Goal: Task Accomplishment & Management: Use online tool/utility

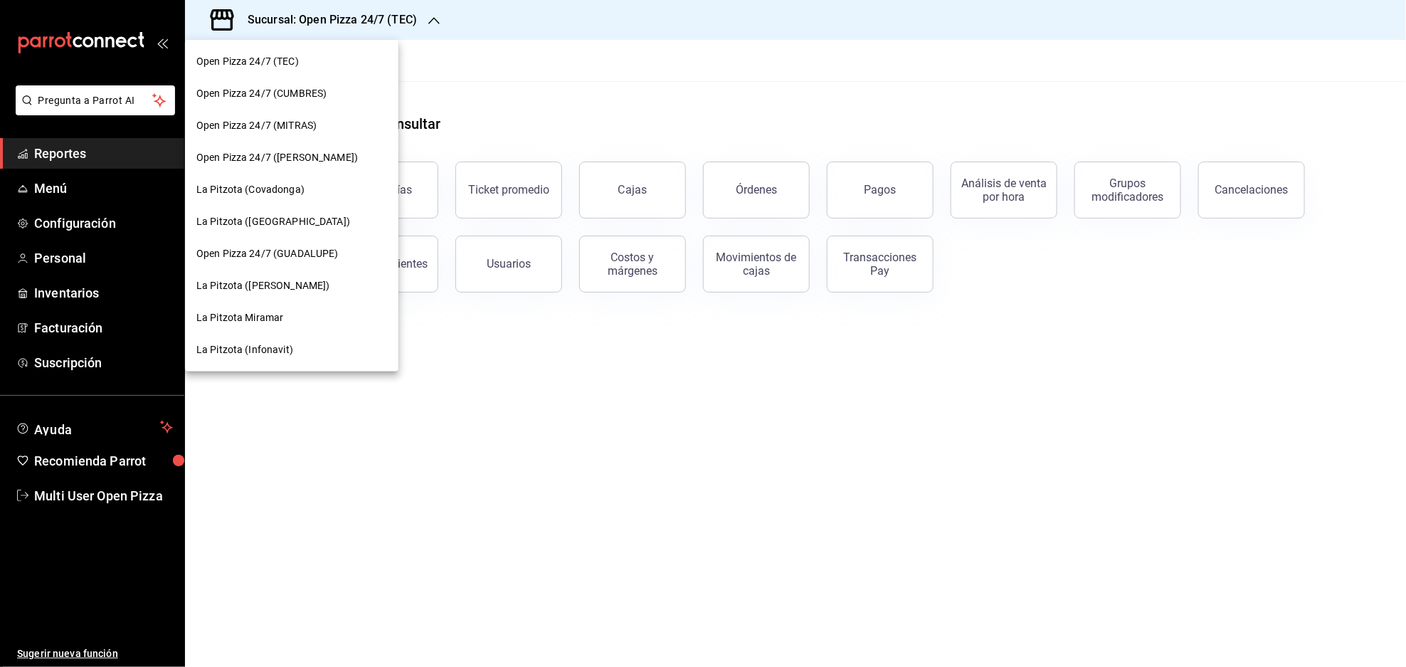
click at [277, 99] on span "Open Pizza 24/7 (CUMBRES)" at bounding box center [261, 93] width 130 height 15
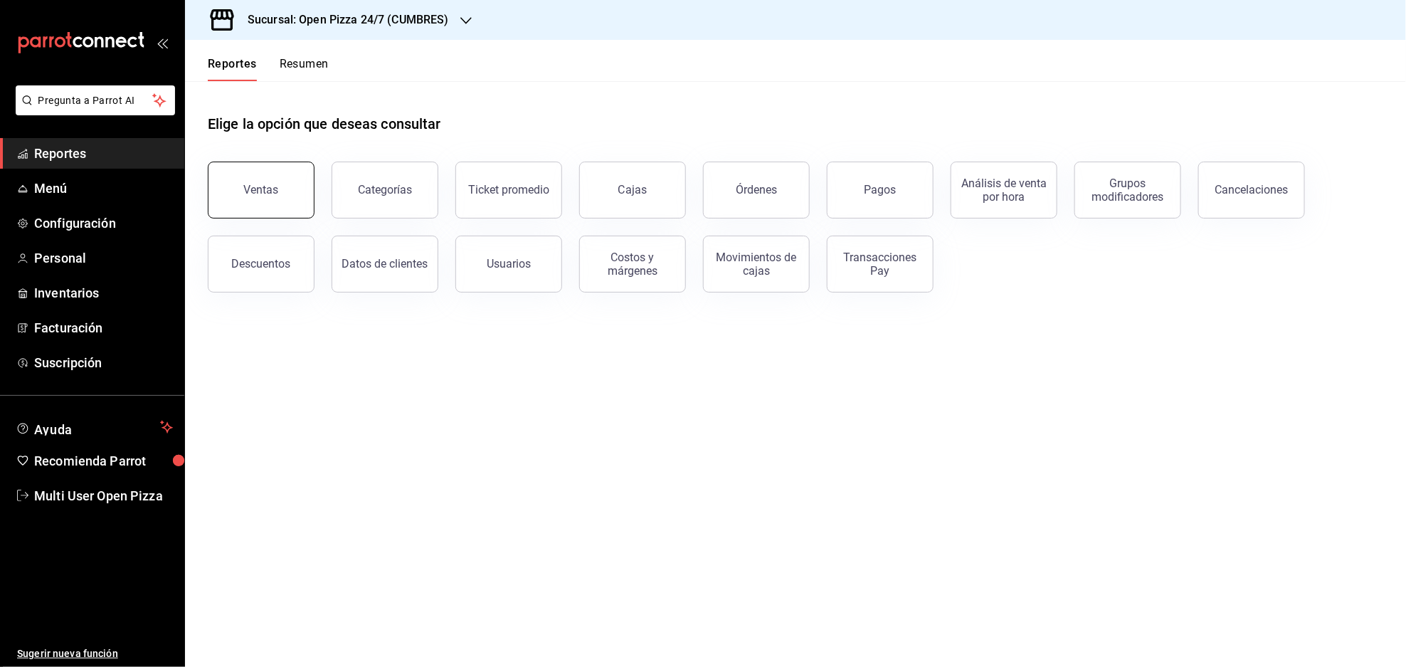
click at [244, 191] on button "Ventas" at bounding box center [261, 189] width 107 height 57
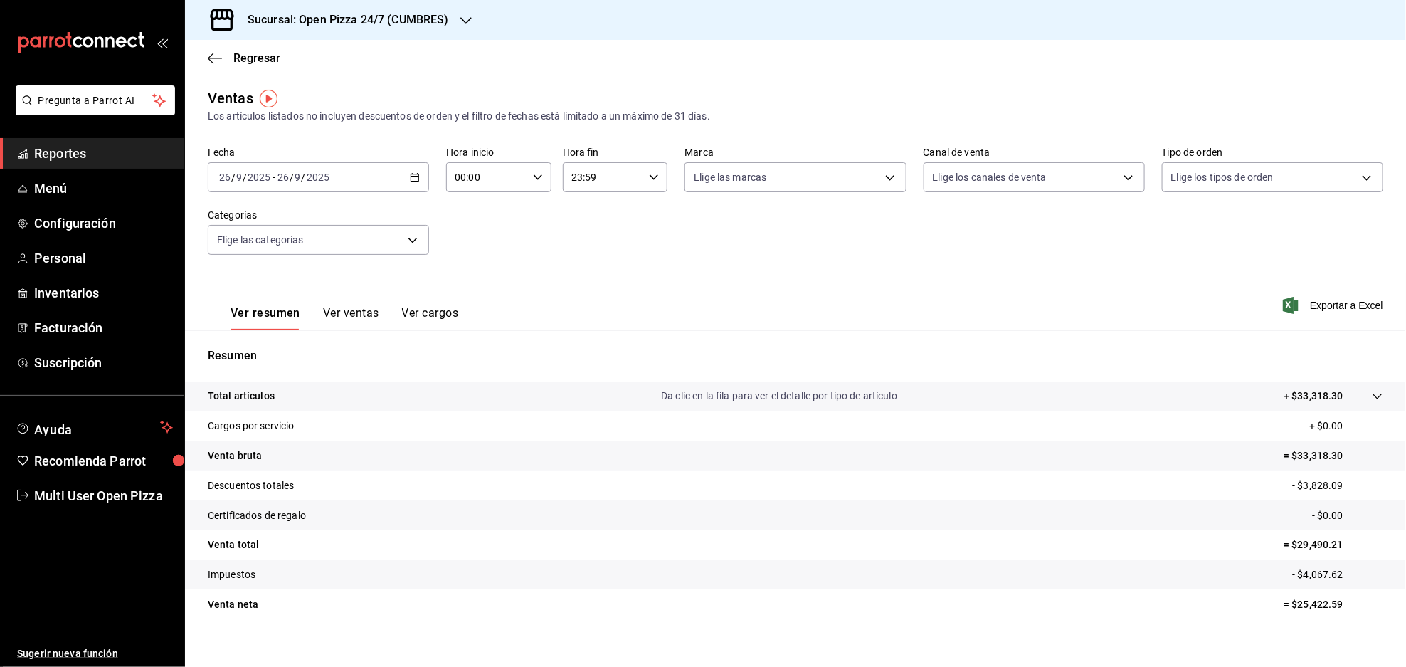
click at [413, 175] on icon "button" at bounding box center [415, 177] width 10 height 10
click at [254, 349] on span "Rango de fechas" at bounding box center [275, 348] width 110 height 15
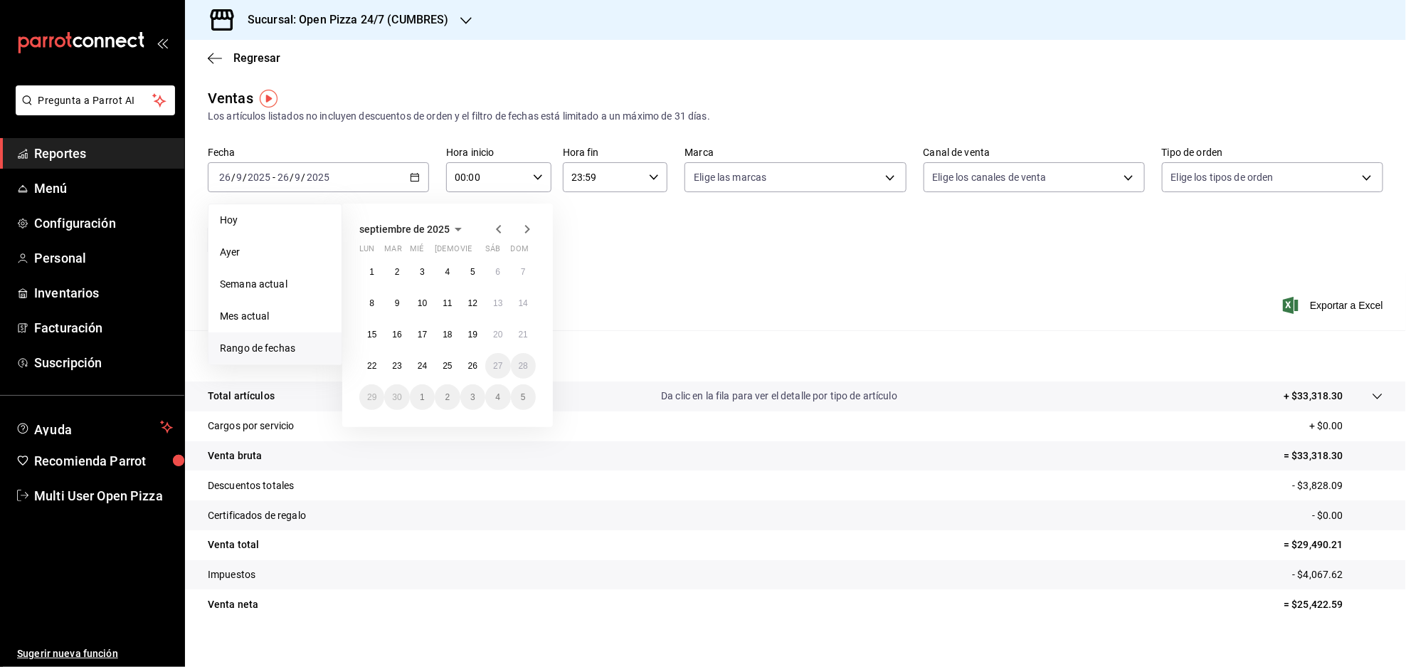
click at [502, 230] on icon "button" at bounding box center [498, 229] width 17 height 17
click at [472, 277] on button "1" at bounding box center [472, 272] width 25 height 26
click at [525, 392] on abbr "31" at bounding box center [523, 397] width 9 height 10
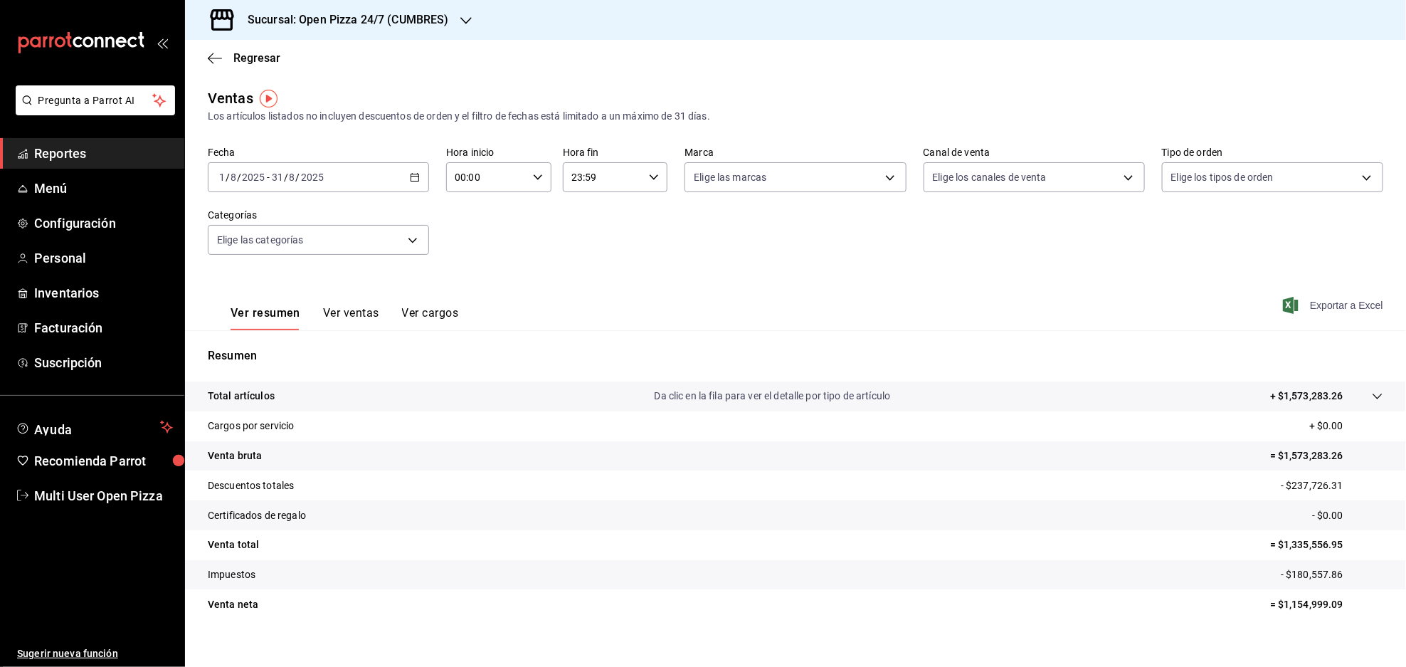
click at [1306, 305] on span "Exportar a Excel" at bounding box center [1333, 305] width 97 height 17
click at [835, 178] on body "Pregunta a Parrot AI Reportes Menú Configuración Personal Inventarios Facturaci…" at bounding box center [703, 333] width 1406 height 667
click at [691, 277] on input "checkbox" at bounding box center [695, 280] width 13 height 13
checkbox input "true"
type input "d4cca80c-c7e5-49c9-aa87-6b4be63ea87a"
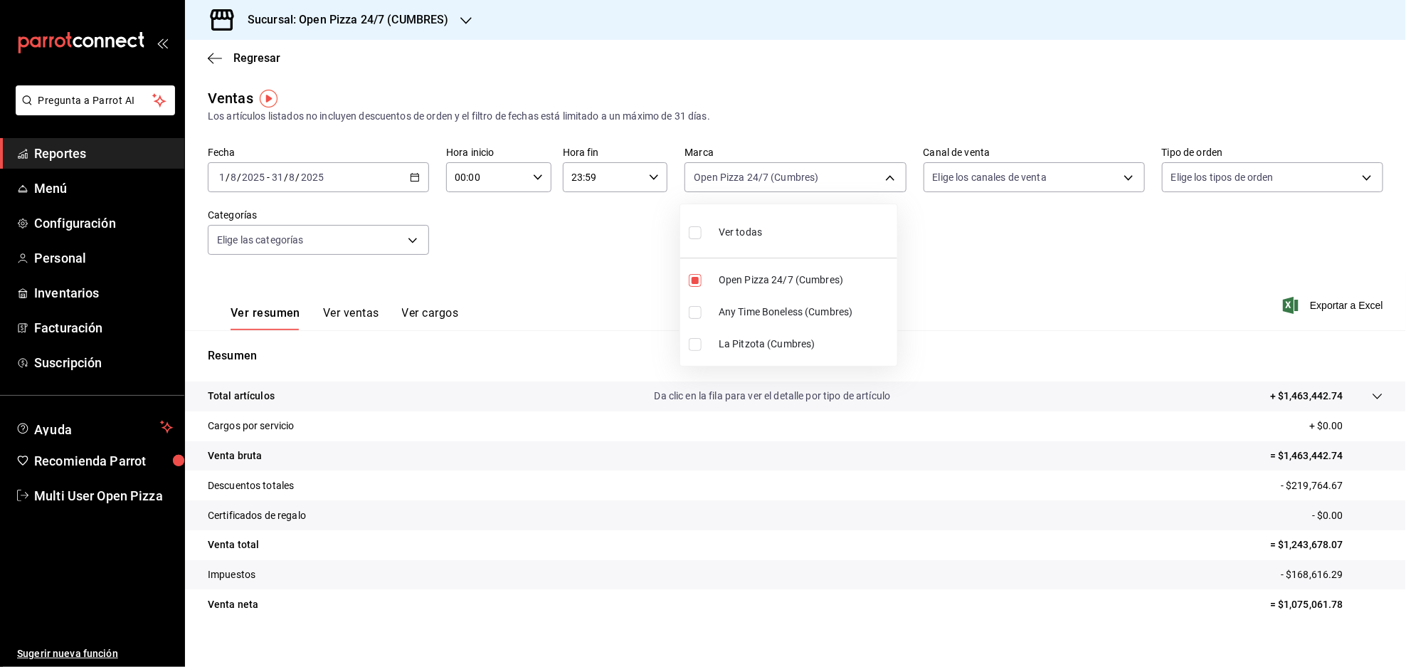
click at [951, 120] on div at bounding box center [703, 333] width 1406 height 667
click at [987, 184] on body "Pregunta a Parrot AI Reportes Menú Configuración Personal Inventarios Facturaci…" at bounding box center [703, 333] width 1406 height 667
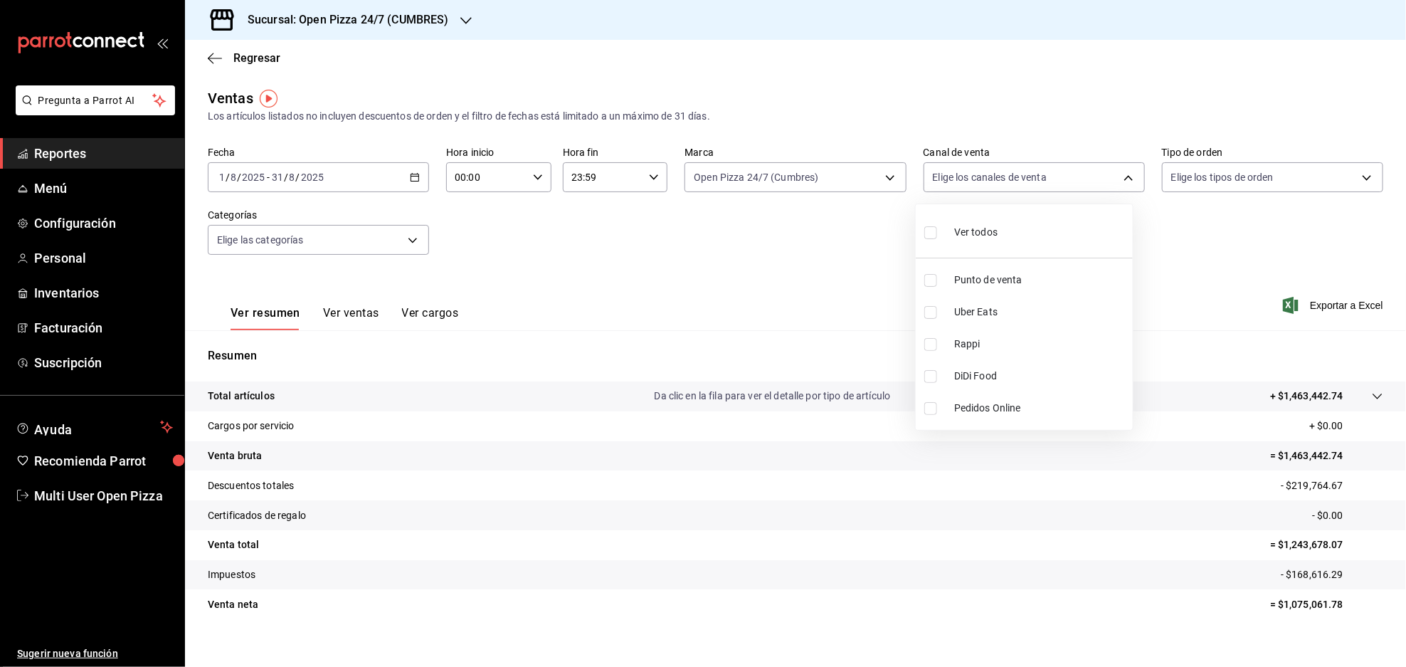
click at [923, 279] on li "Punto de venta" at bounding box center [1024, 280] width 217 height 32
type input "PARROT"
checkbox input "true"
click at [1014, 57] on div at bounding box center [703, 333] width 1406 height 667
click at [1188, 178] on body "Pregunta a Parrot AI Reportes Menú Configuración Personal Inventarios Facturaci…" at bounding box center [703, 333] width 1406 height 667
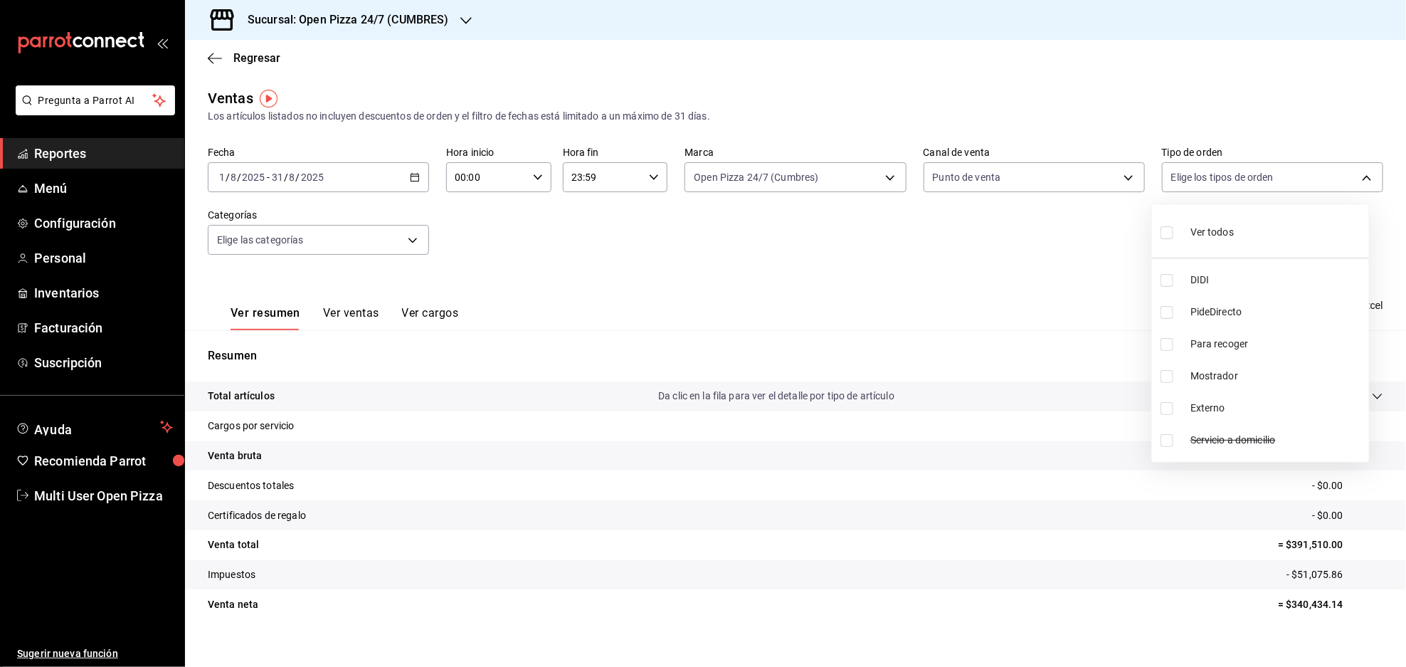
click at [999, 182] on div at bounding box center [703, 333] width 1406 height 667
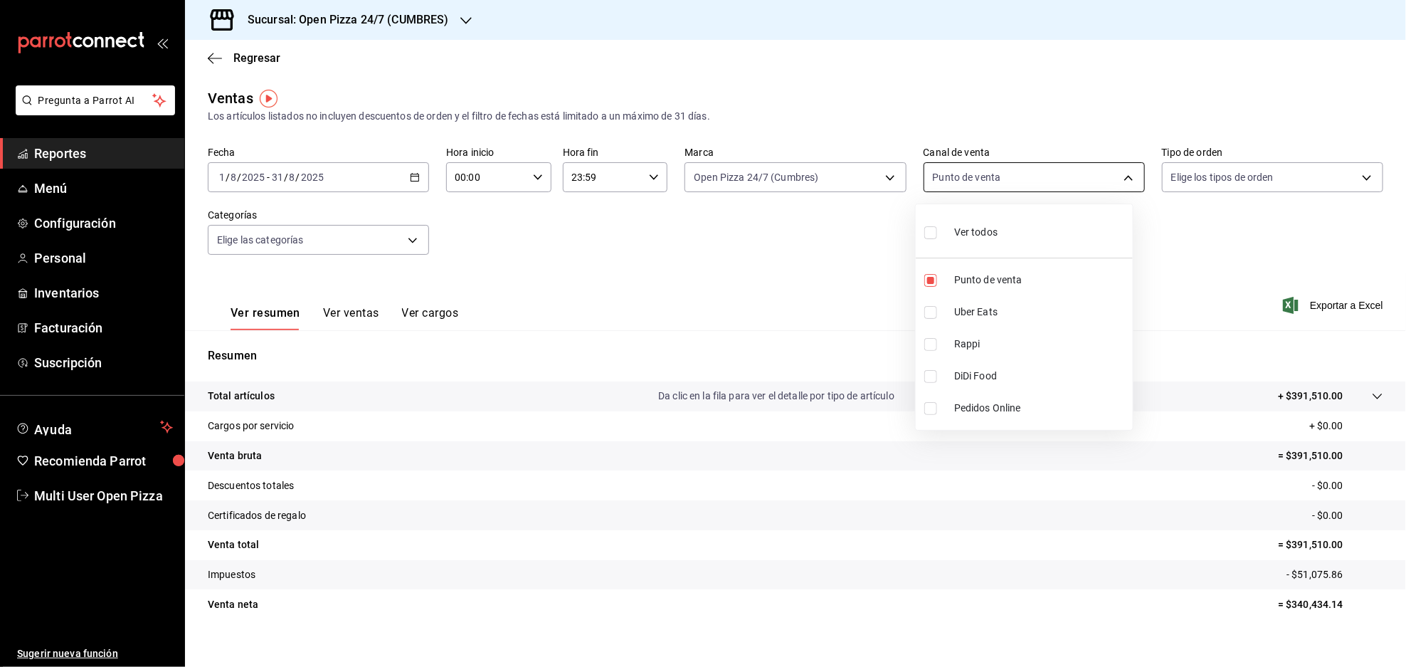
click at [976, 176] on body "Pregunta a Parrot AI Reportes Menú Configuración Personal Inventarios Facturaci…" at bounding box center [703, 333] width 1406 height 667
click at [928, 308] on input "checkbox" at bounding box center [930, 312] width 13 height 13
checkbox input "true"
type input "PARROT,UBER_EATS"
click at [926, 282] on input "checkbox" at bounding box center [930, 280] width 13 height 13
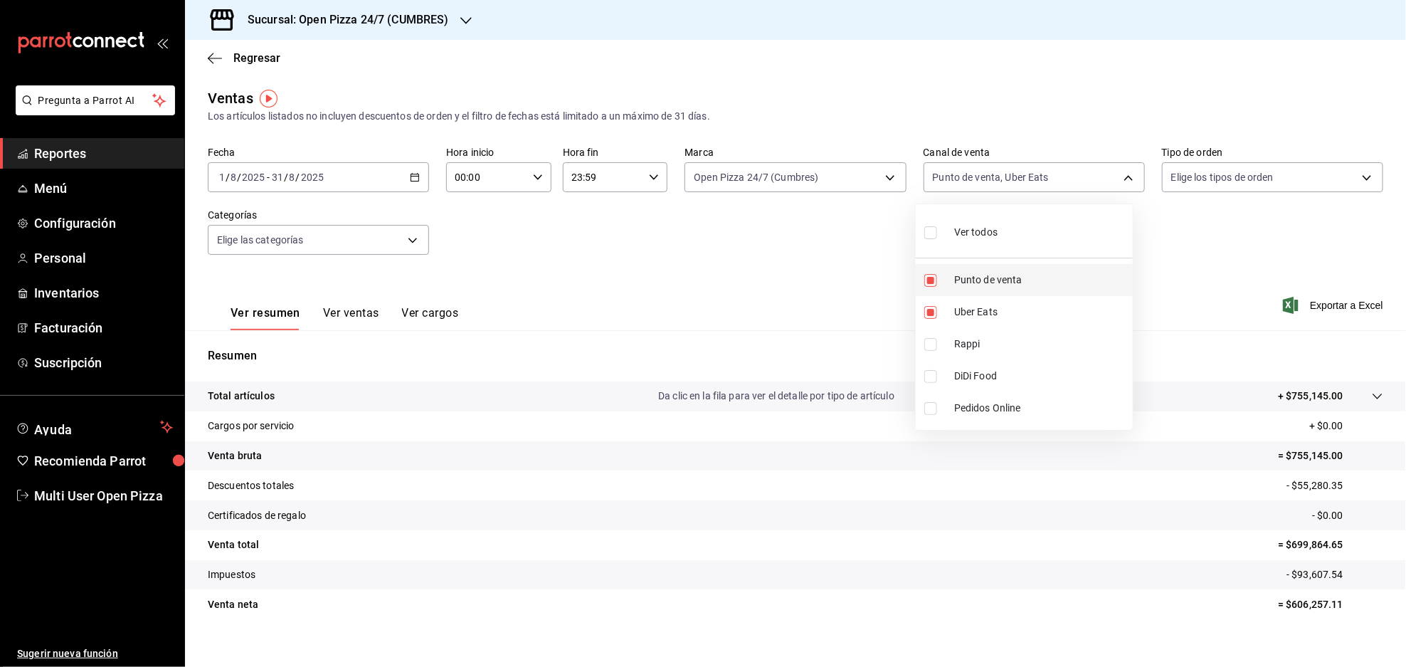
checkbox input "false"
type input "UBER_EATS"
click at [574, 299] on div at bounding box center [703, 333] width 1406 height 667
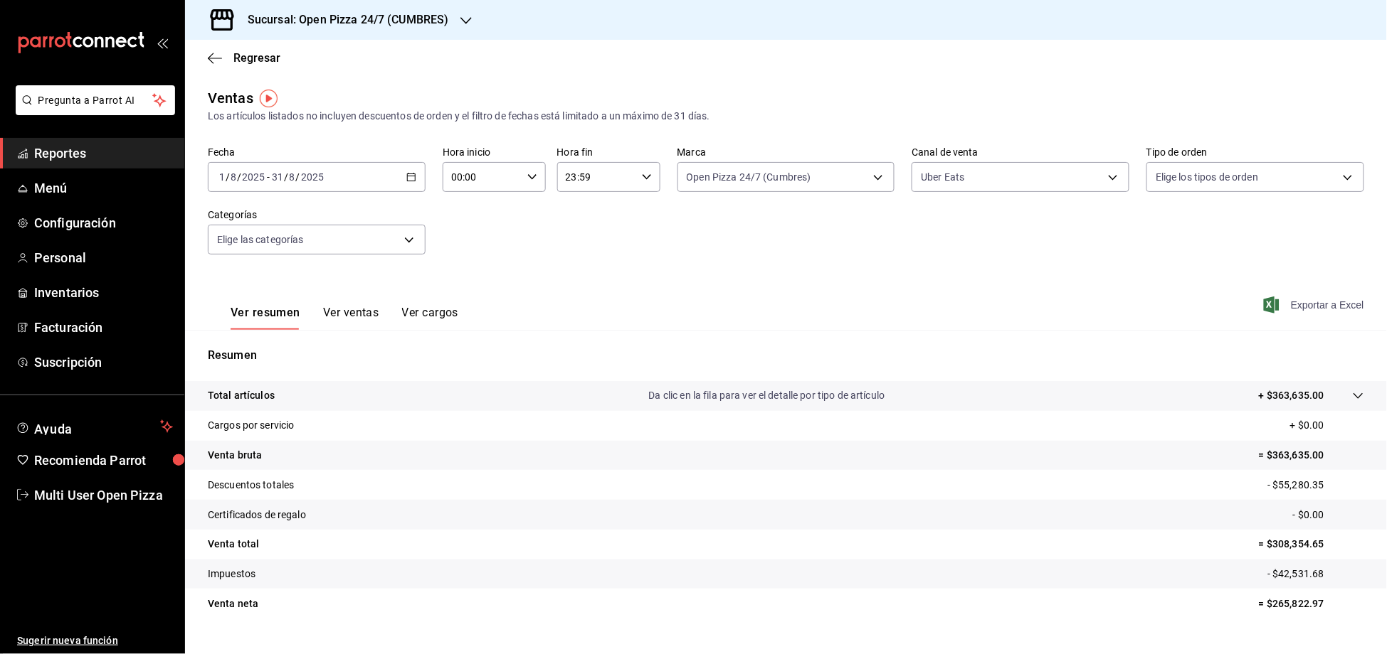
click at [1288, 299] on span "Exportar a Excel" at bounding box center [1314, 305] width 97 height 17
